Goal: Task Accomplishment & Management: Complete application form

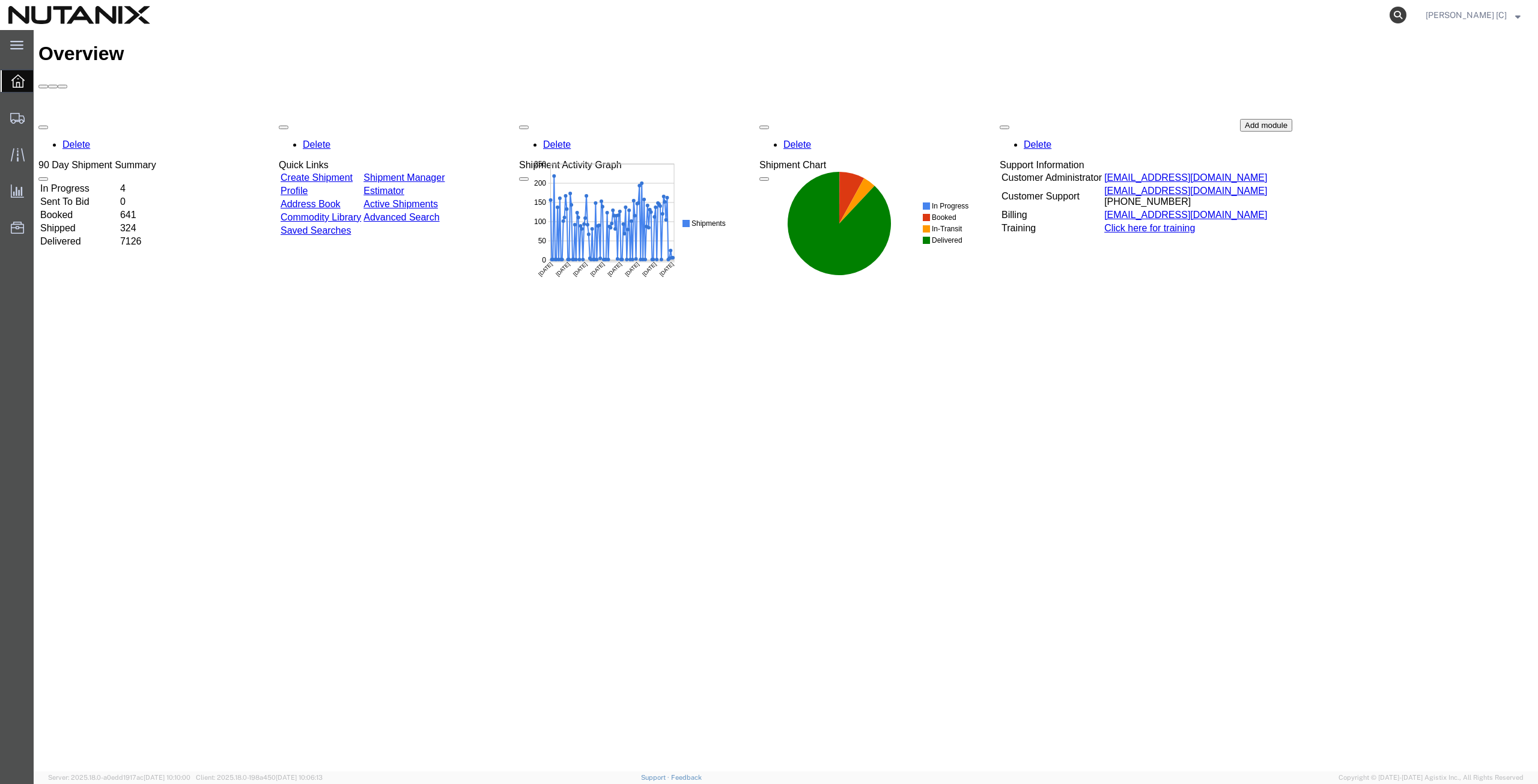
click at [1407, 16] on icon at bounding box center [1398, 15] width 17 height 17
click at [1049, 18] on input "search" at bounding box center [1207, 15] width 365 height 29
paste input "392635324223"
type input "392635324223"
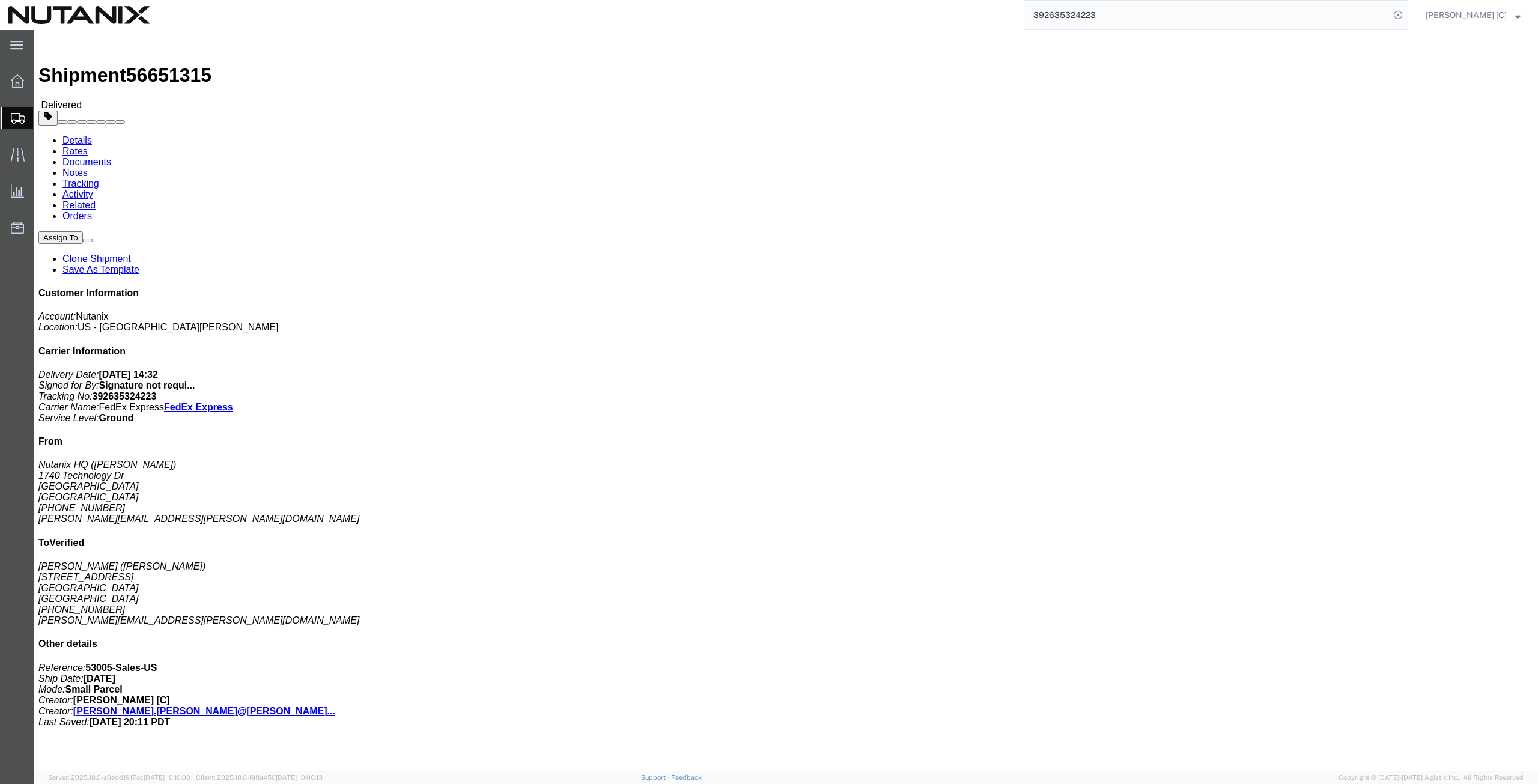
click link "Clone Shipment"
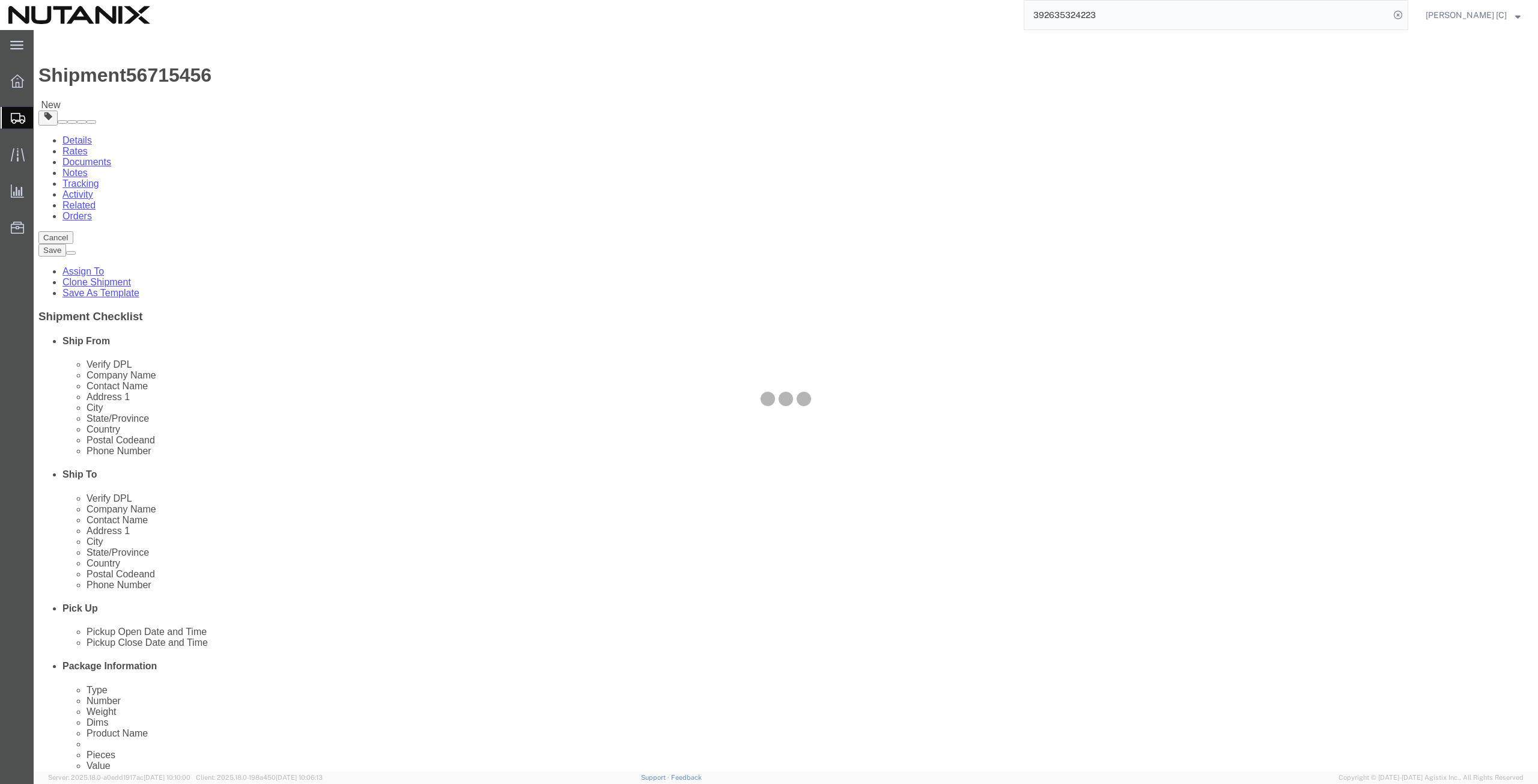
select select
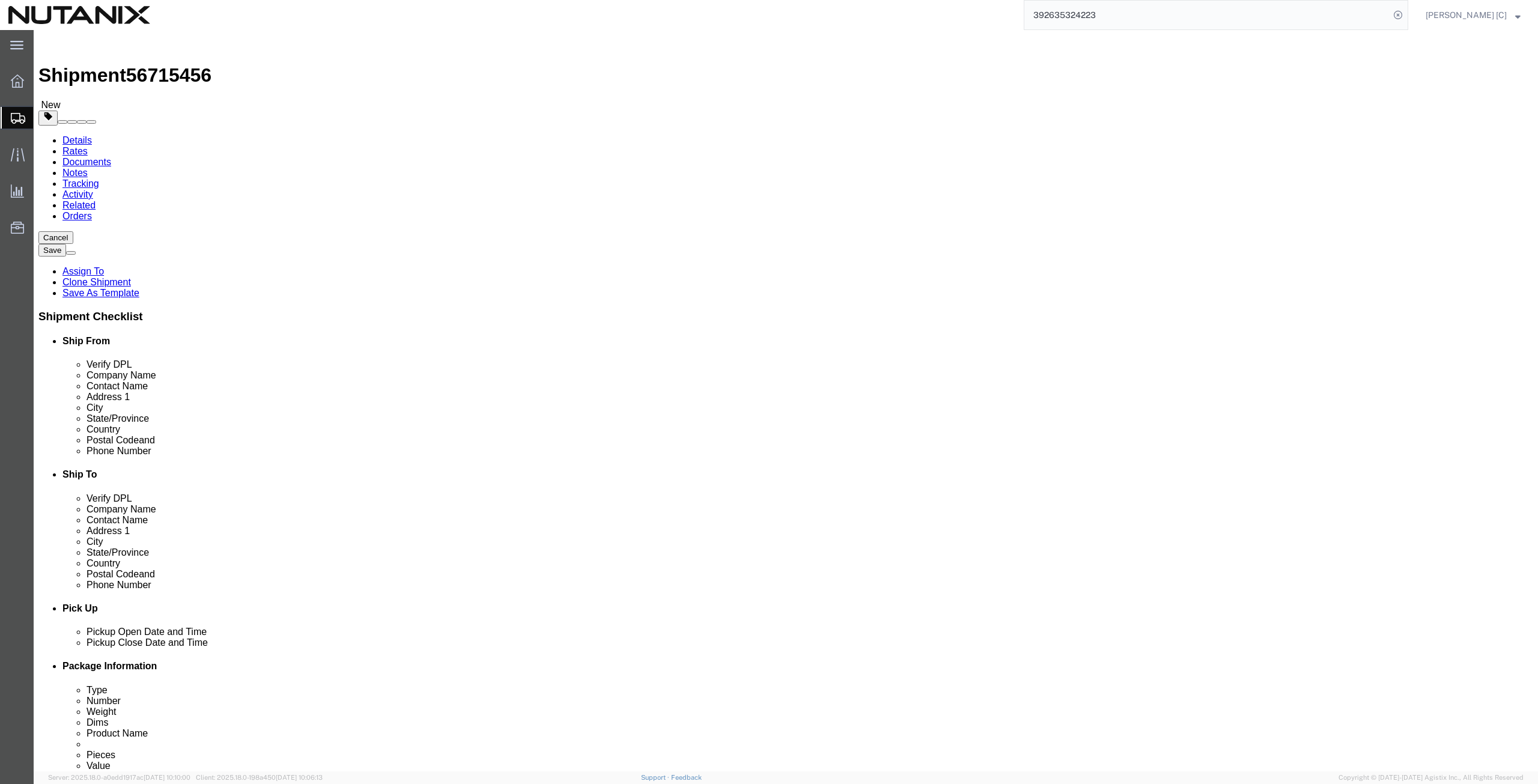
drag, startPoint x: 925, startPoint y: 223, endPoint x: 767, endPoint y: 235, distance: 158.5
click div "Location My Profile Location AE - Dubai City AU - Australia DE - Munchen DE - O…"
paste input "Alex Giglio"
type input "Alex Giglio"
drag, startPoint x: 941, startPoint y: 244, endPoint x: 636, endPoint y: 252, distance: 305.1
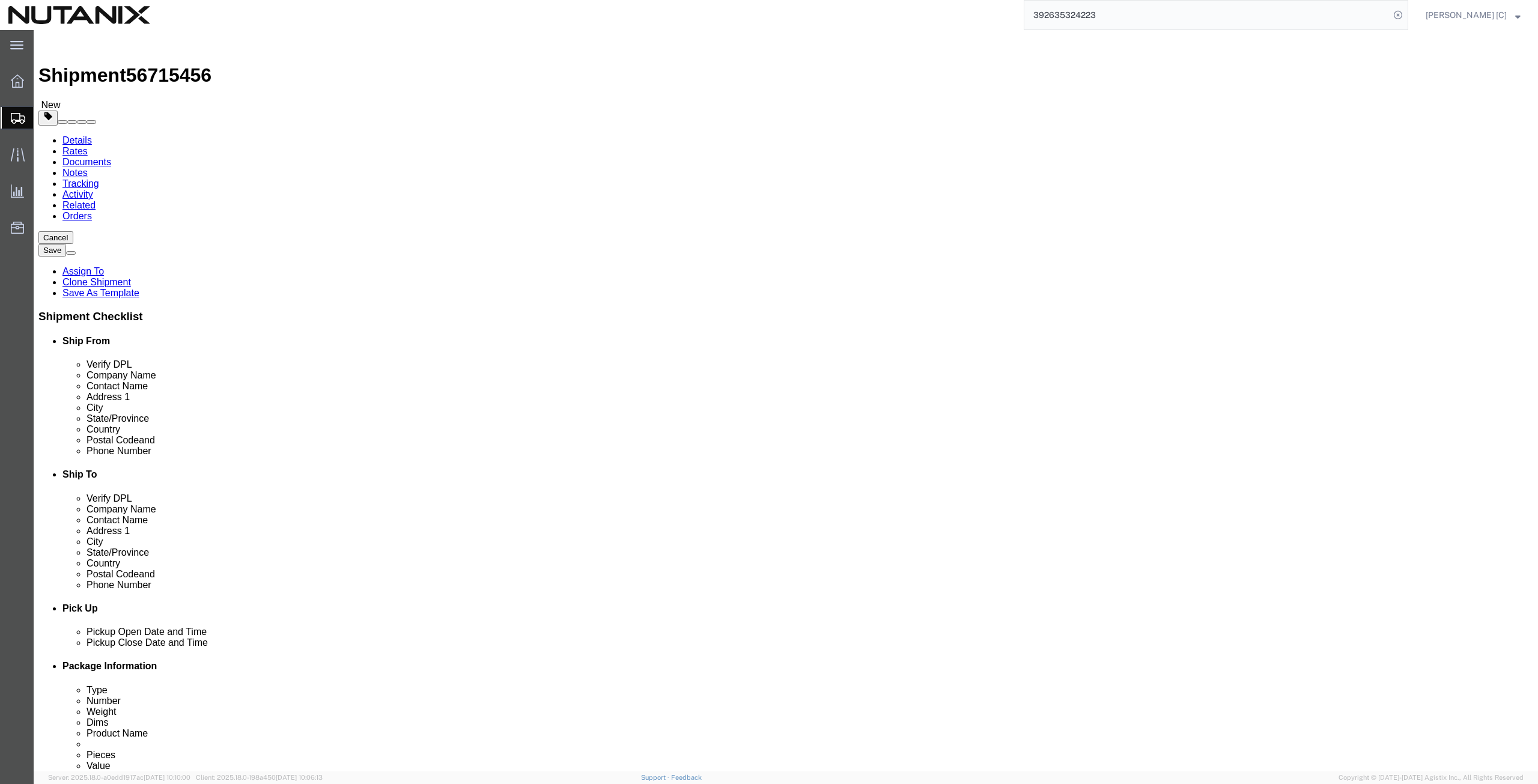
click div "Ship To Location Location My Profile Location AE - Dubai City AU - Australia DE…"
paste input "Alex Giglio"
type input "Alex Giglio"
drag, startPoint x: 935, startPoint y: 266, endPoint x: 829, endPoint y: 276, distance: 106.5
click div "Address 1 1915 NE 90th CIR"
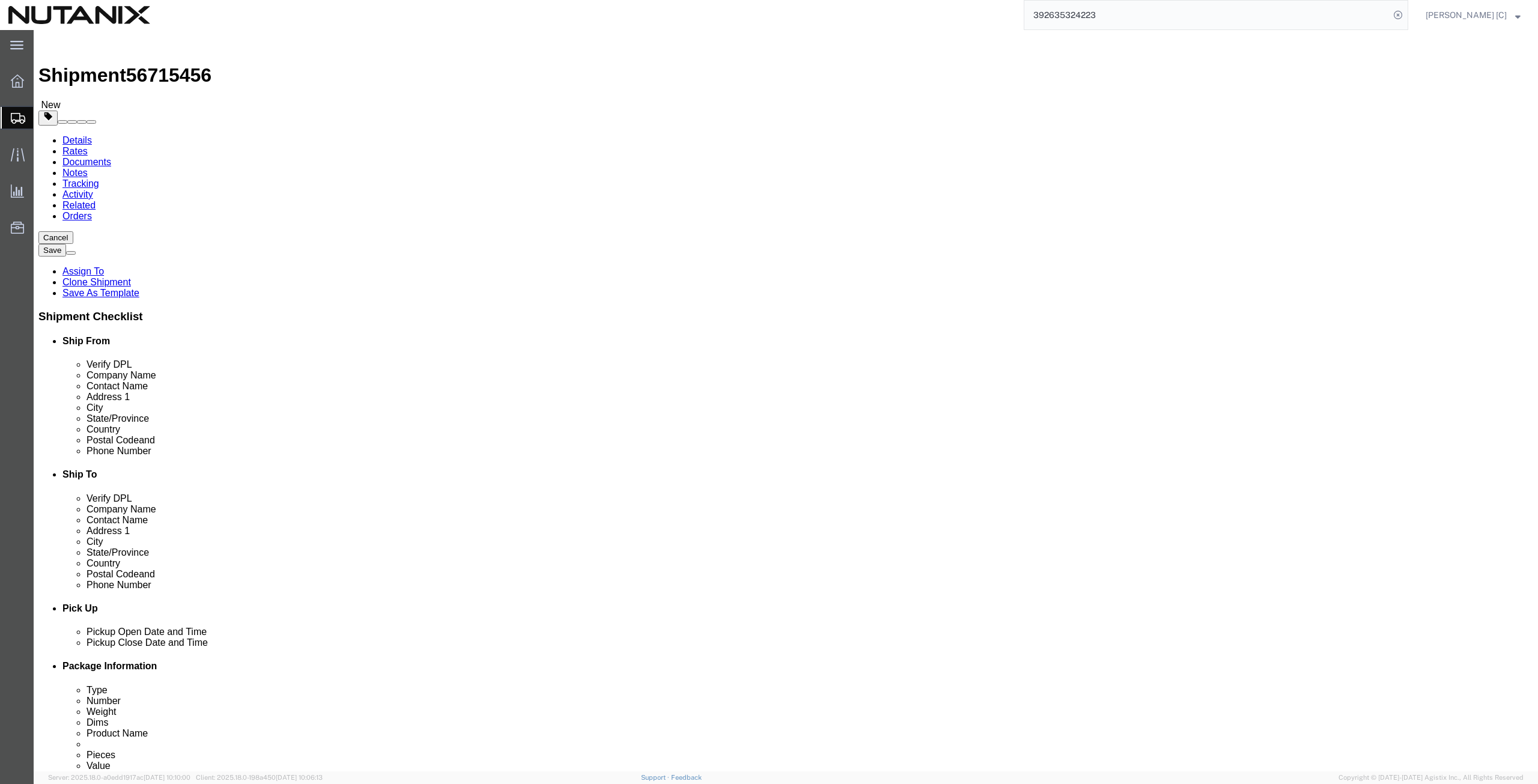
paste input "6928 Ray Family Farm Court"
type input "6928 Ray Family Farm Court"
select select
drag, startPoint x: 920, startPoint y: 311, endPoint x: 655, endPoint y: 298, distance: 265.3
click div "Ship To Location Location My Profile Location AE - Dubai City AU - Australia DE…"
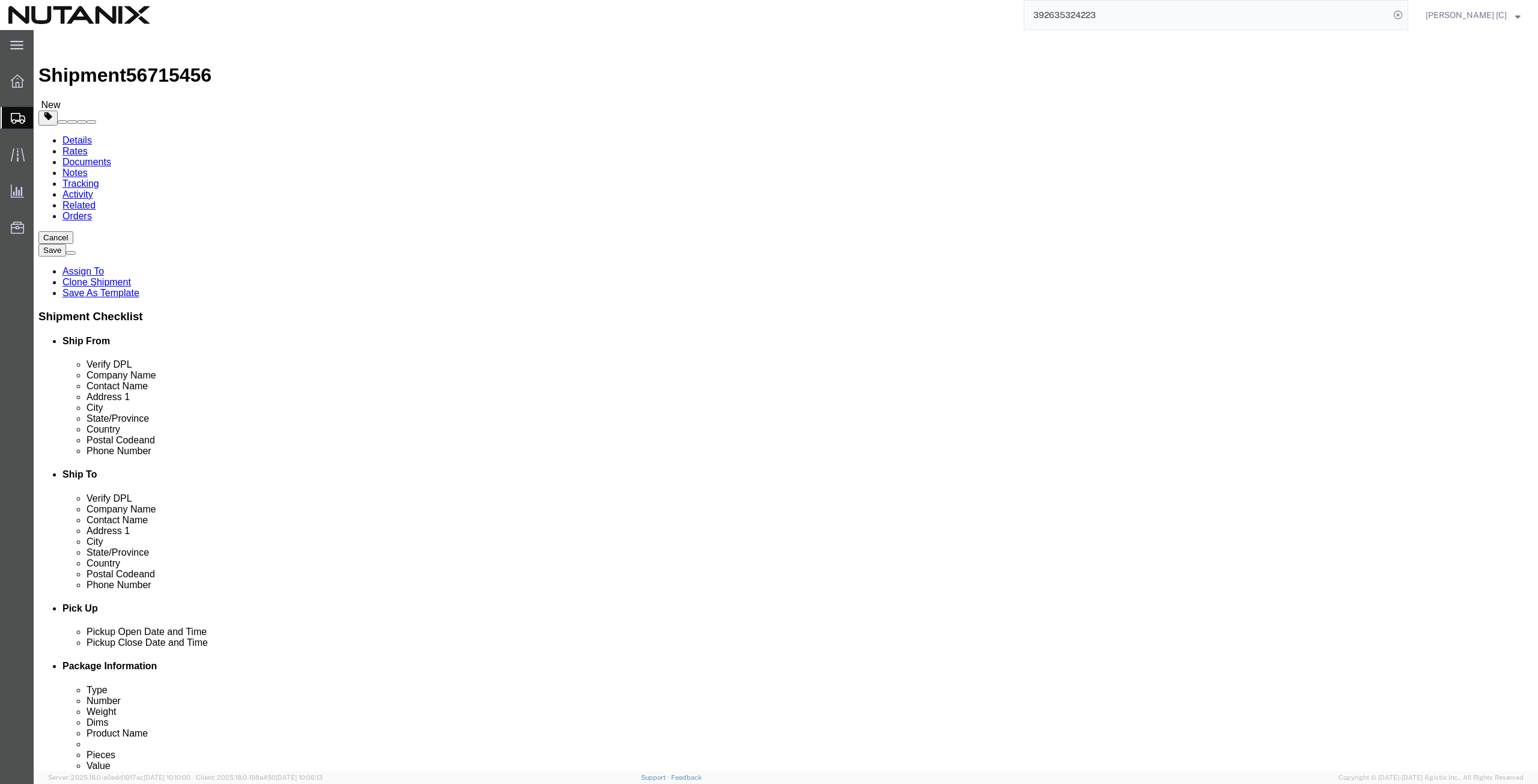
paste input "Raleigh"
type input "Raleigh"
select select
type input "north"
select select
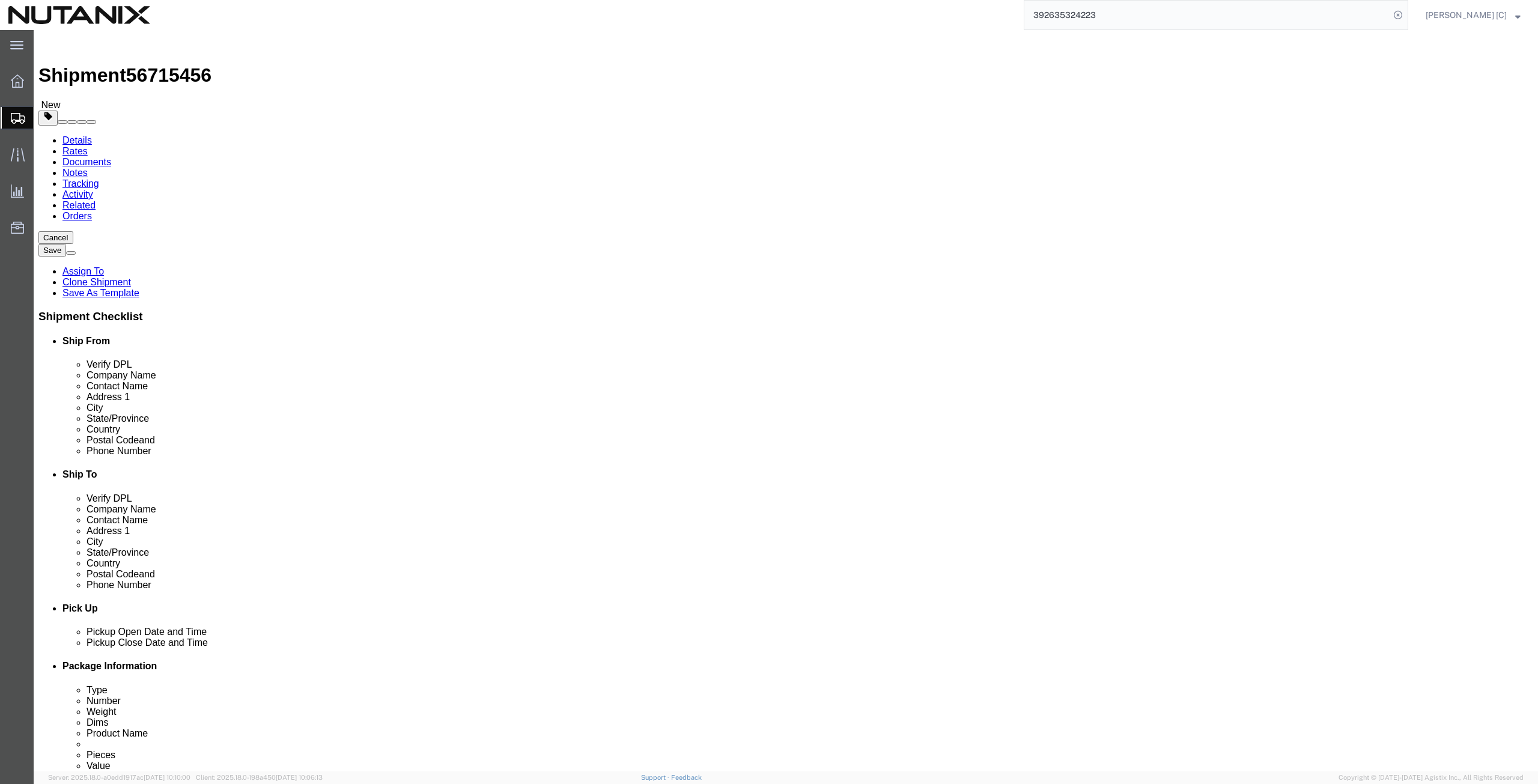
select select "NC"
click div "Postal Code 98665"
paste input "27613"
type input "27613"
select select
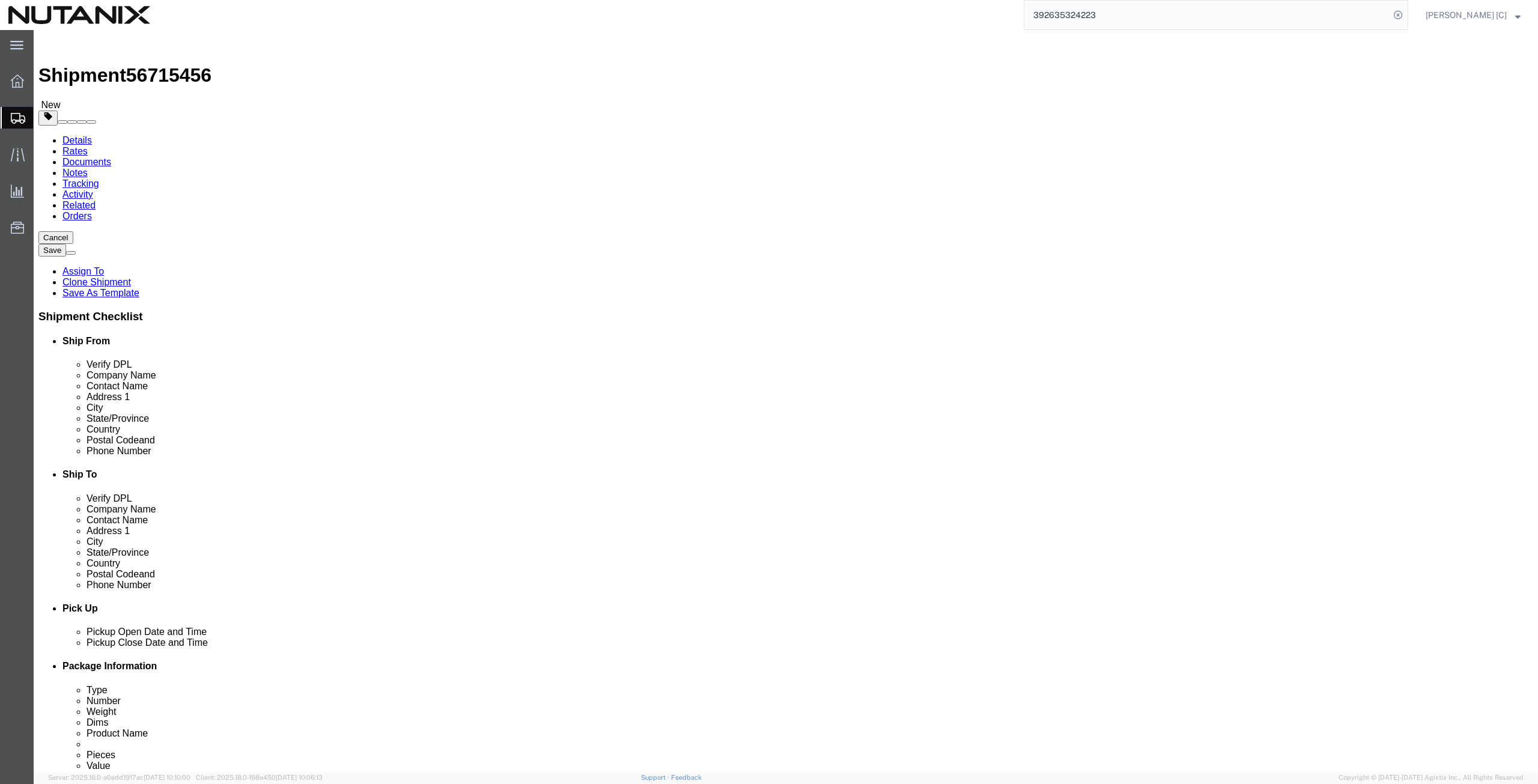
drag, startPoint x: 951, startPoint y: 407, endPoint x: 744, endPoint y: 410, distance: 207.0
click div "Phone Number 408-398-0665"
paste input "919.579.4380"
click input "919.579.4380"
type input "919-579-4380"
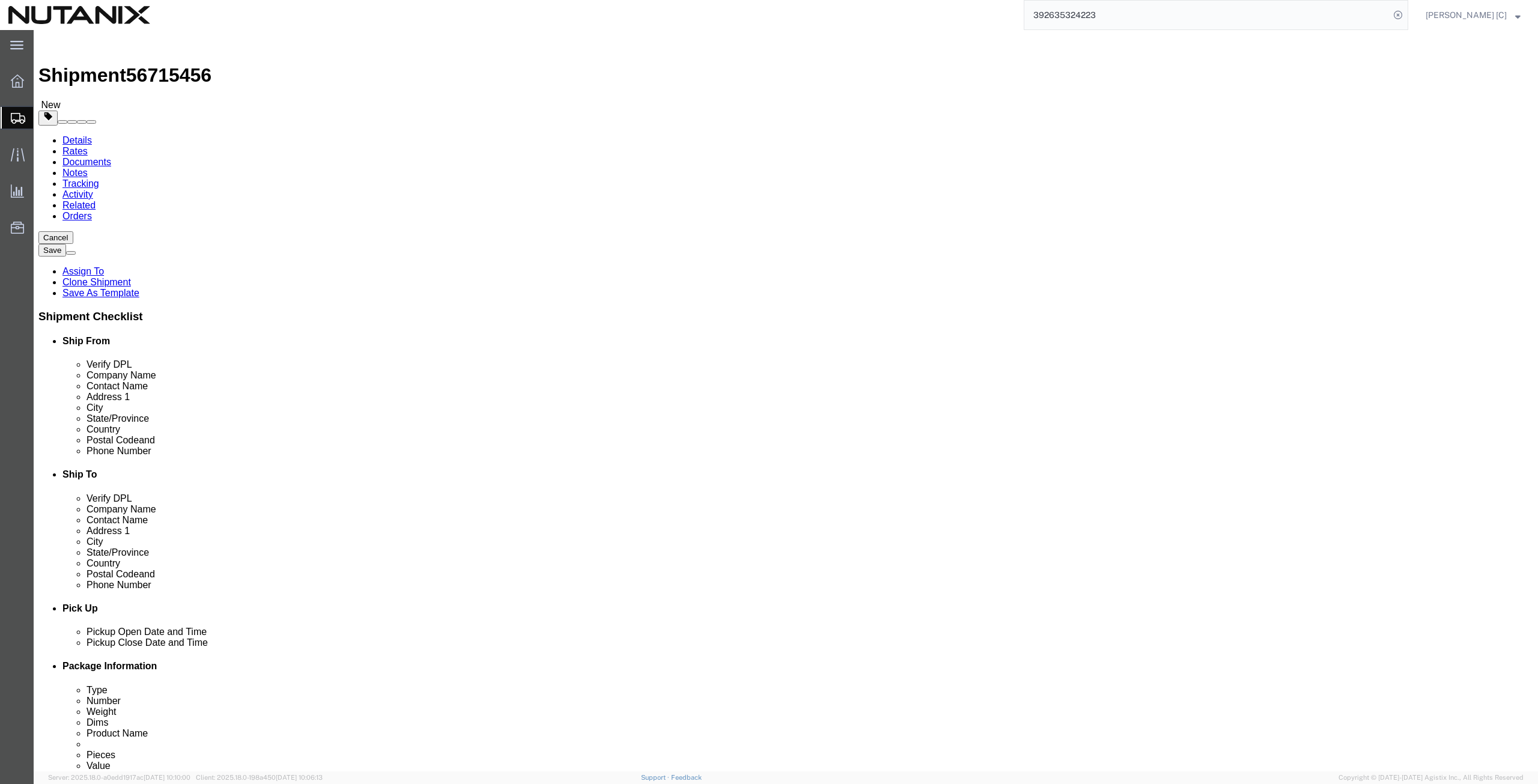
click input "jeremy.wheeler@nutanix.com"
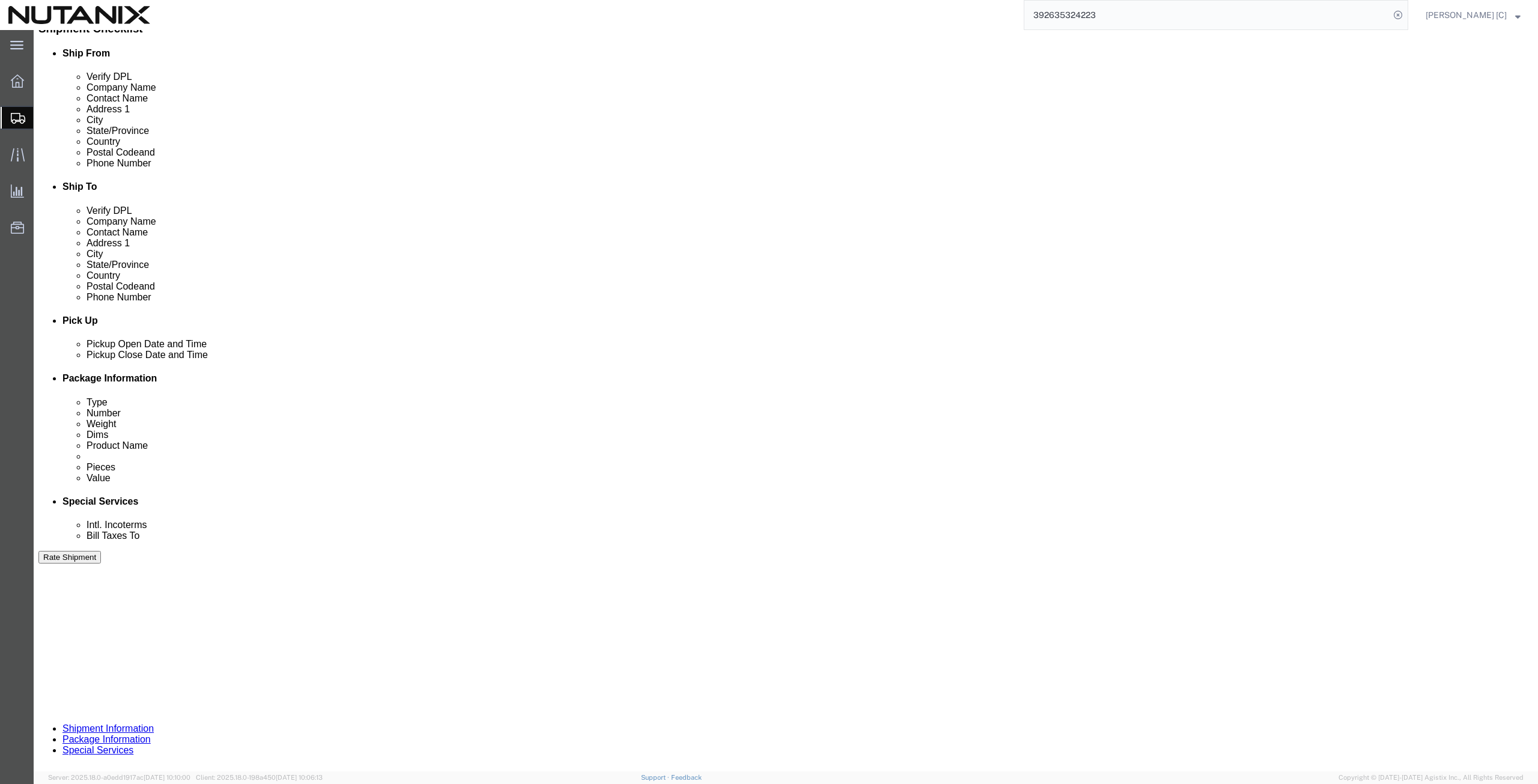
scroll to position [290, 0]
type input "alex.giglio@nutanix.com"
click button "Continue"
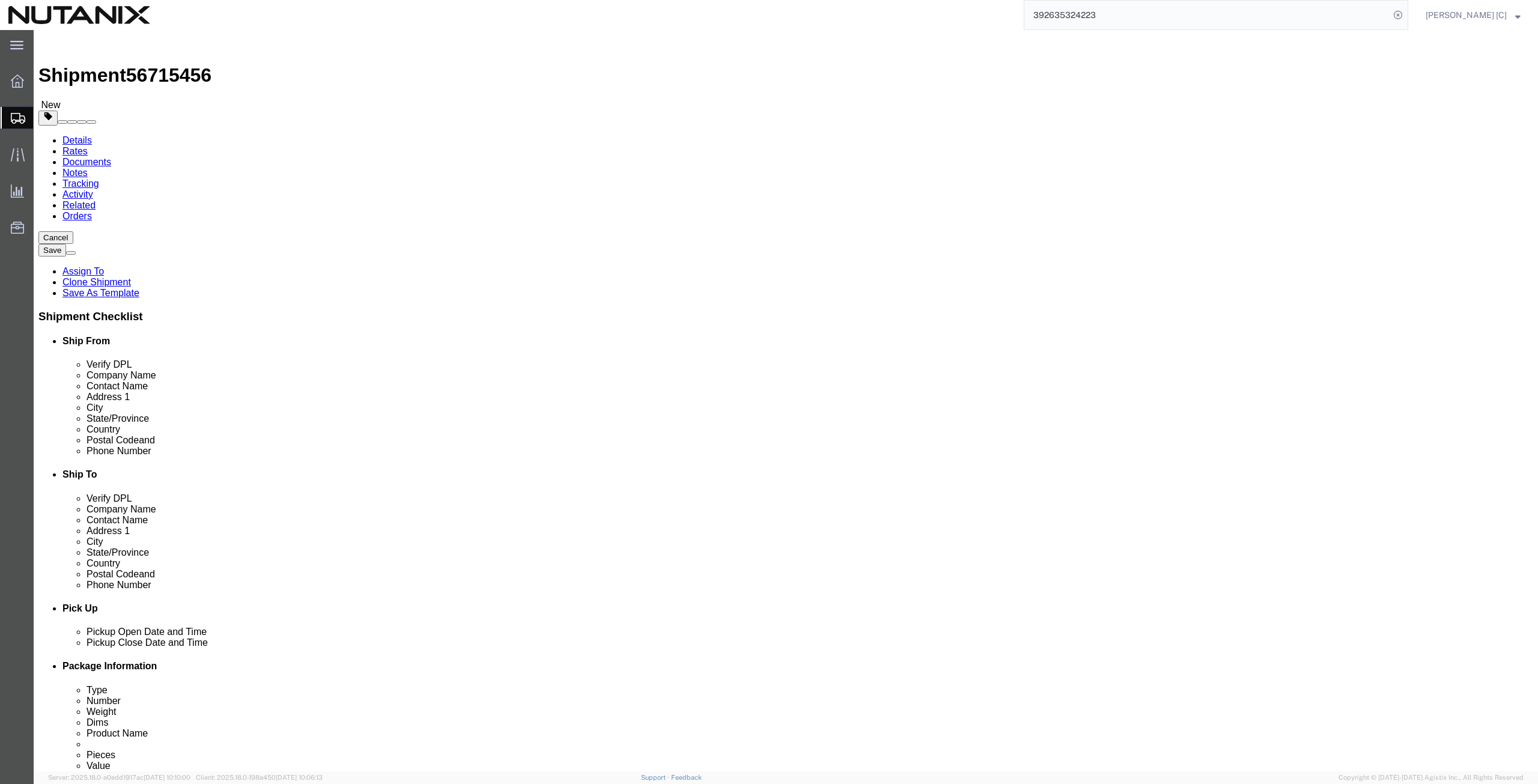
click button "Continue"
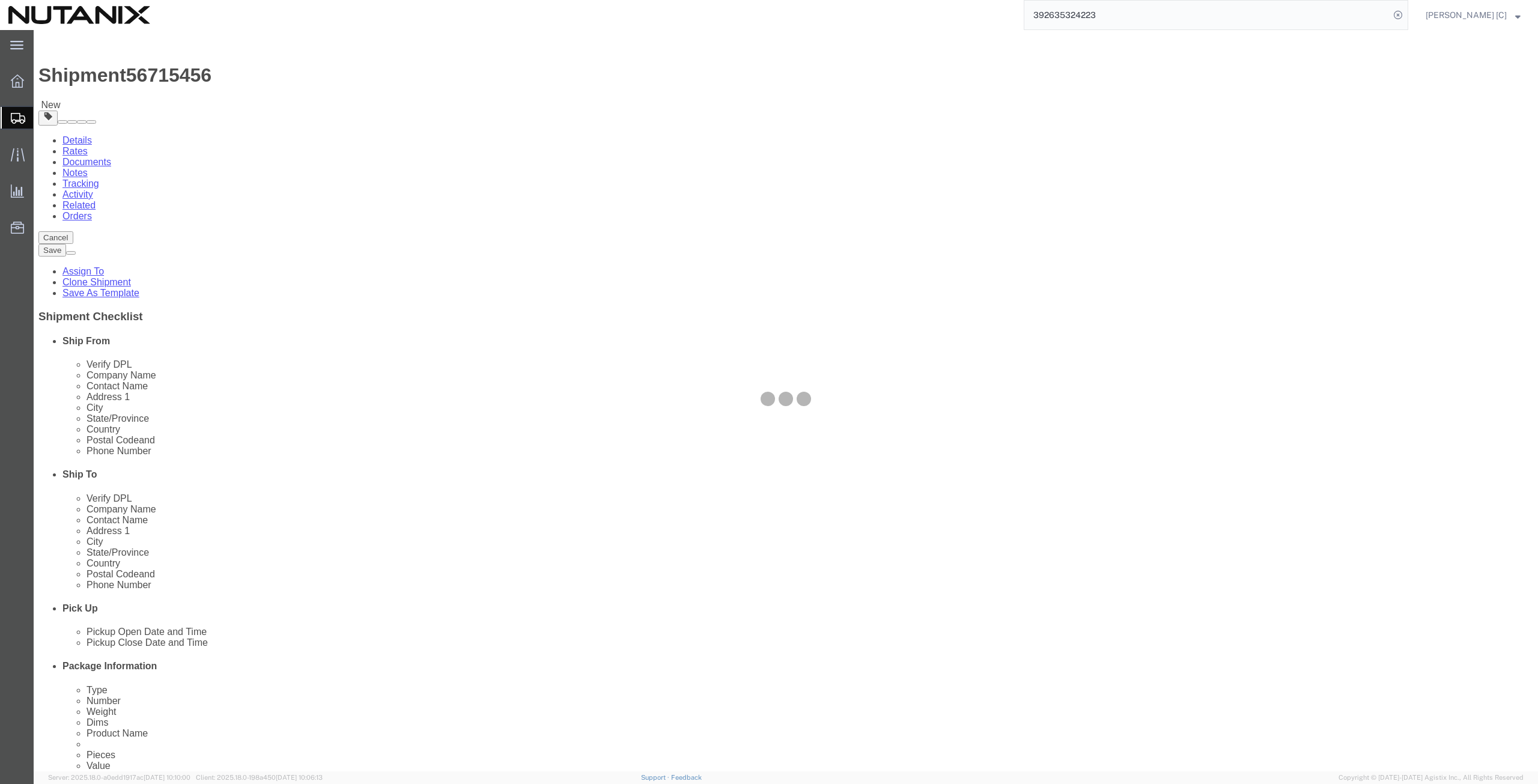
select select
select select "COSTCENTER"
select select "48694"
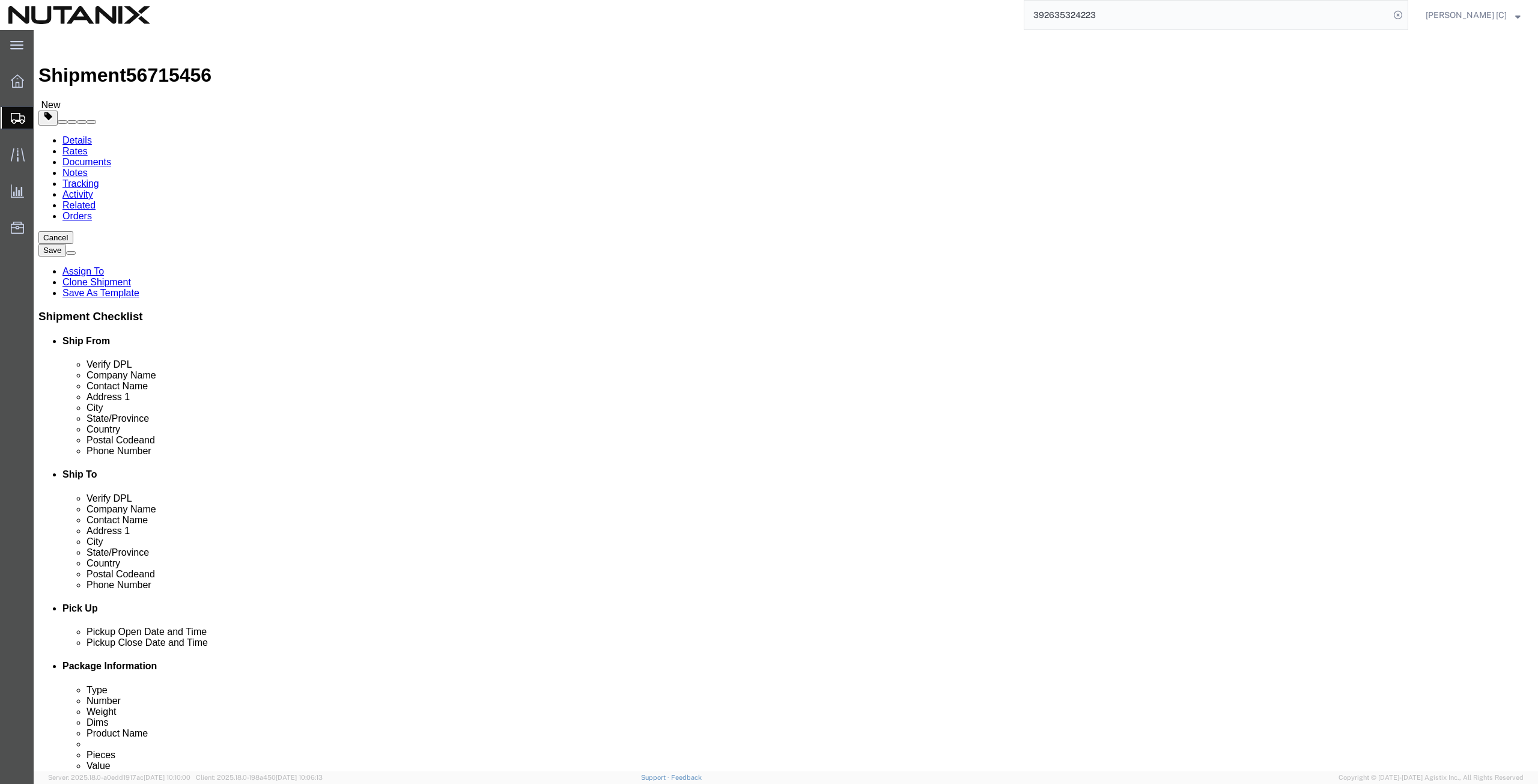
scroll to position [417, 0]
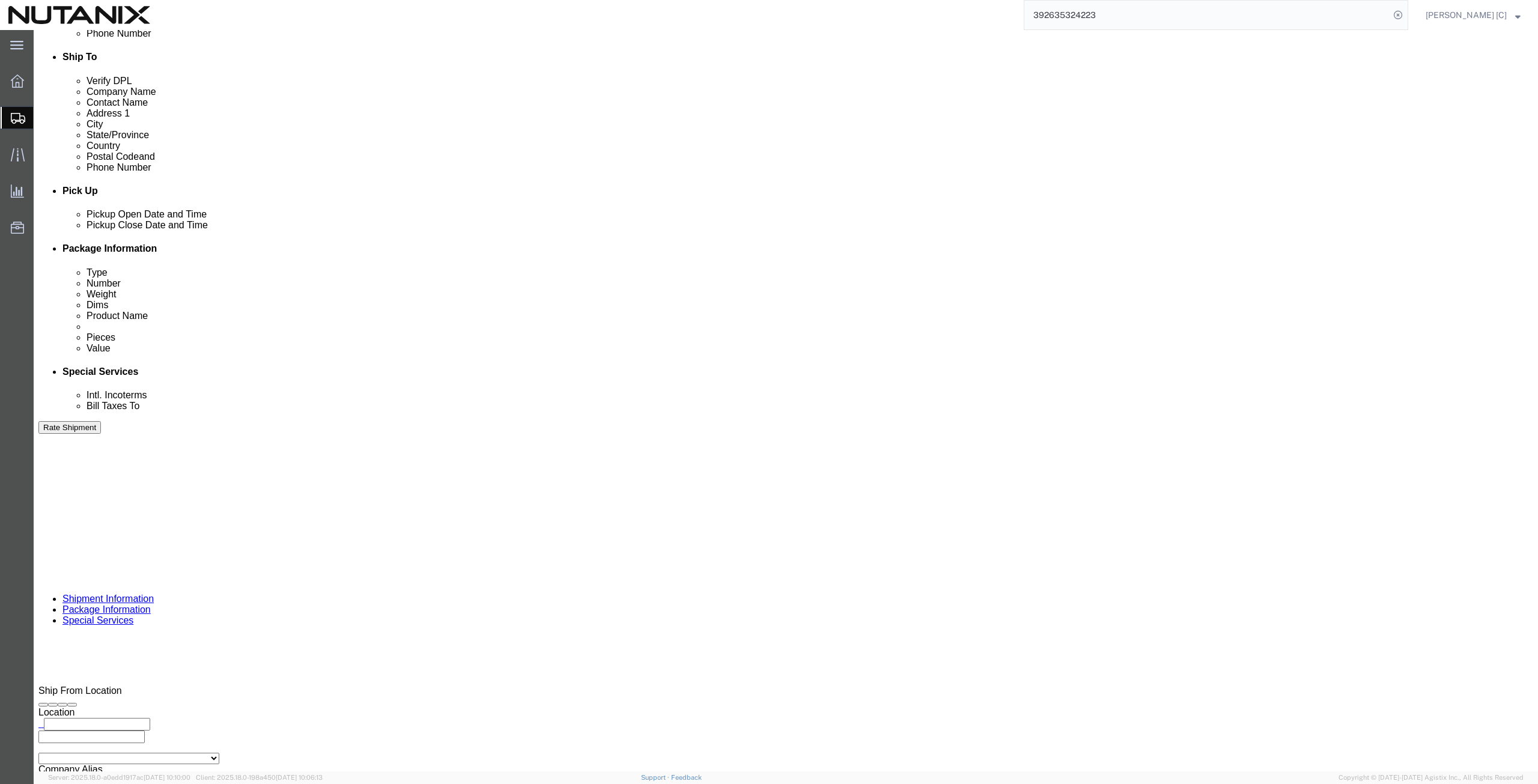
click icon
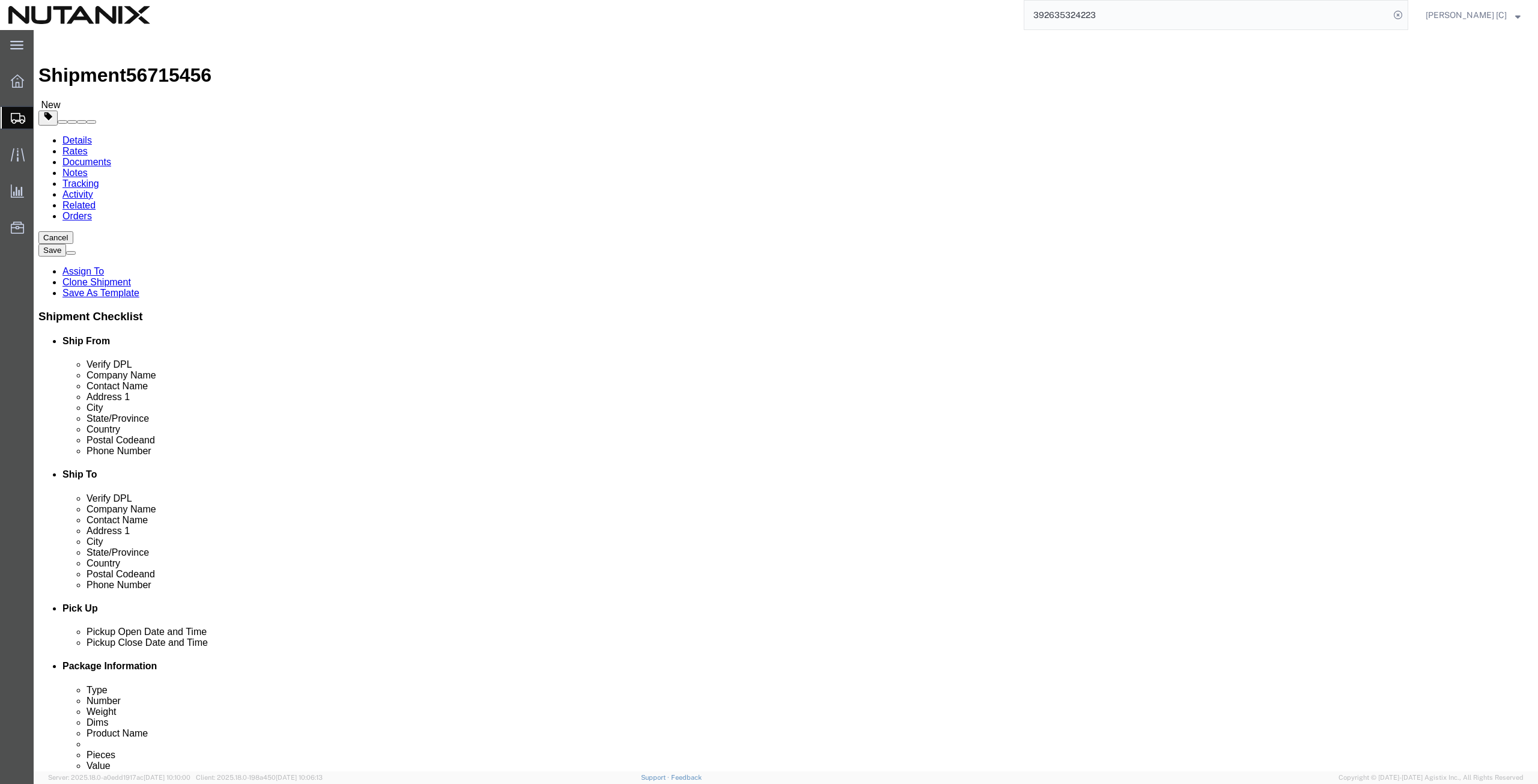
drag, startPoint x: 978, startPoint y: 269, endPoint x: 846, endPoint y: 267, distance: 132.0
click div "Location My Profile Location AE - Dubai City AU - Australia DE - Munchen DE - O…"
click button "Rate Shipment"
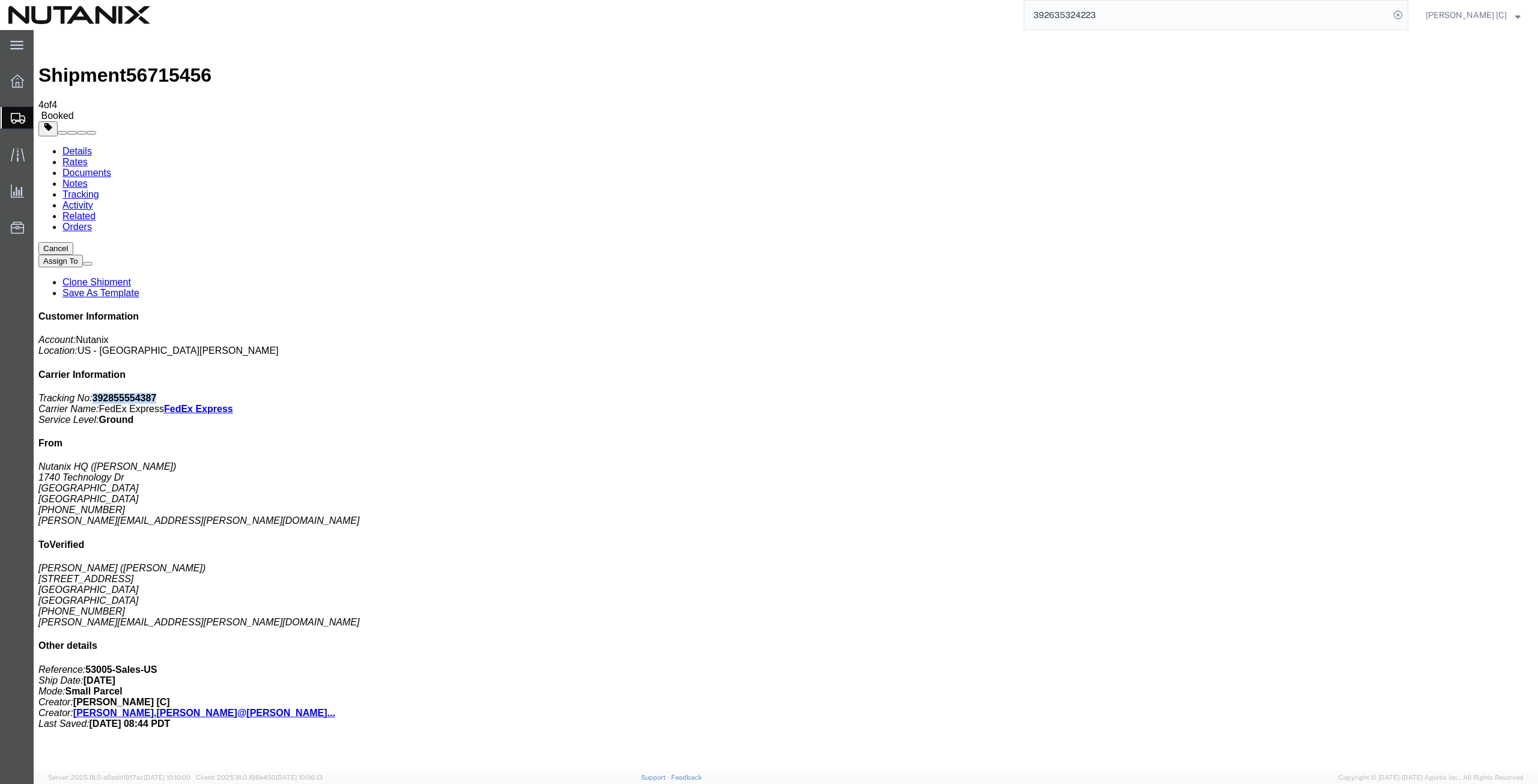
drag, startPoint x: 1428, startPoint y: 181, endPoint x: 1369, endPoint y: 183, distance: 59.0
click at [1369, 393] on p "Tracking No: 392855554387 Carrier Name: FedEx Express FedEx Express Service Lev…" at bounding box center [786, 409] width 1495 height 32
copy b "392855554387"
drag, startPoint x: 707, startPoint y: 235, endPoint x: 701, endPoint y: 241, distance: 8.5
